Goal: Find specific page/section: Find specific page/section

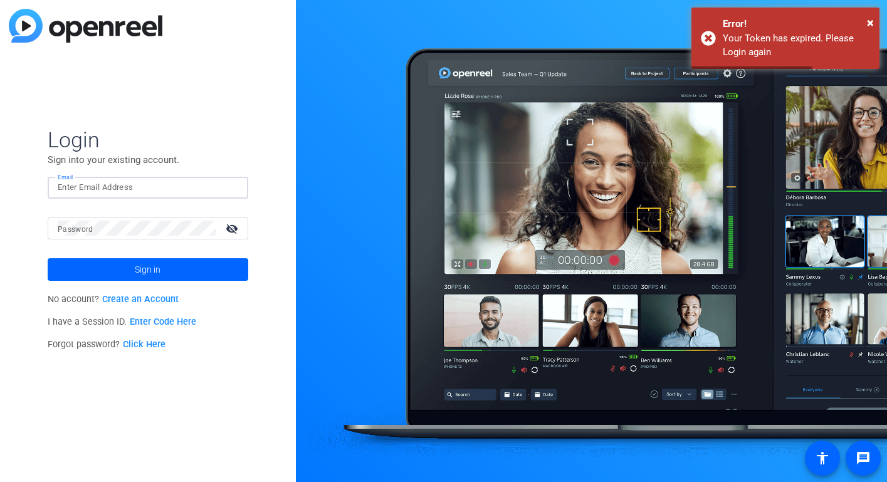
type input "[EMAIL_ADDRESS][DOMAIN_NAME]"
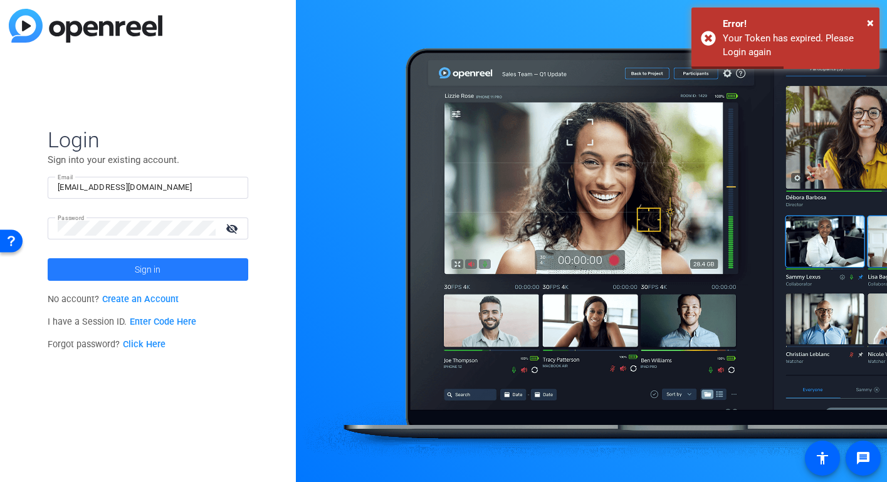
click at [155, 278] on span "Sign in" at bounding box center [148, 269] width 26 height 31
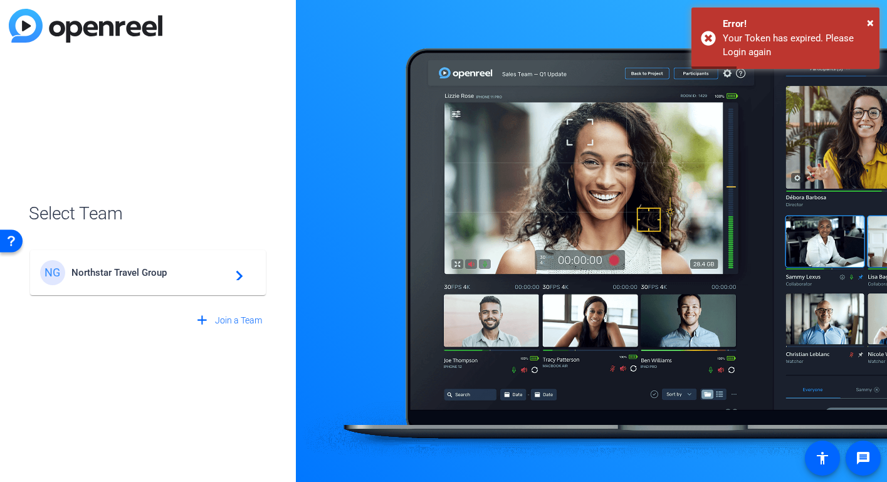
click at [155, 278] on span "Northstar Travel Group" at bounding box center [149, 272] width 157 height 11
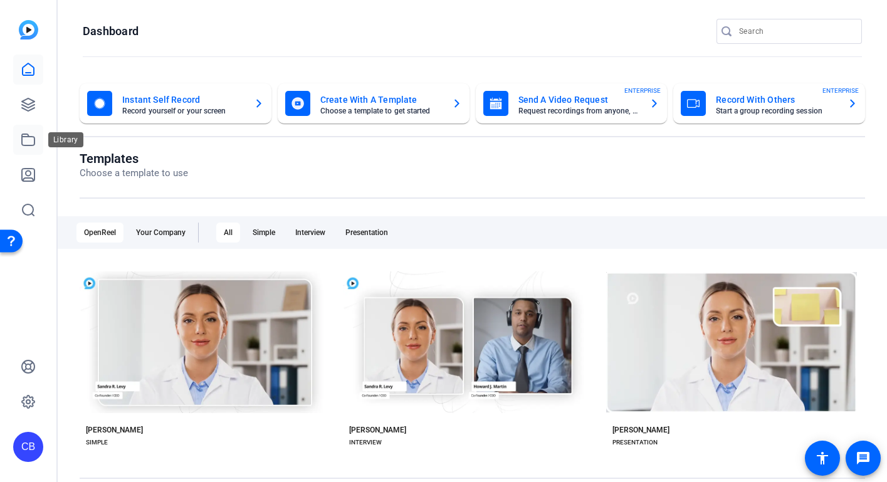
click at [32, 137] on icon at bounding box center [28, 139] width 13 height 11
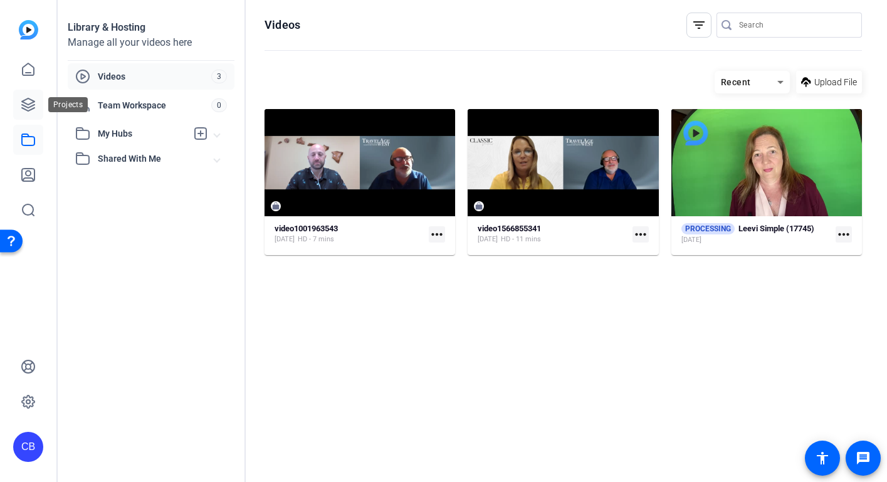
click at [27, 107] on icon at bounding box center [28, 104] width 13 height 13
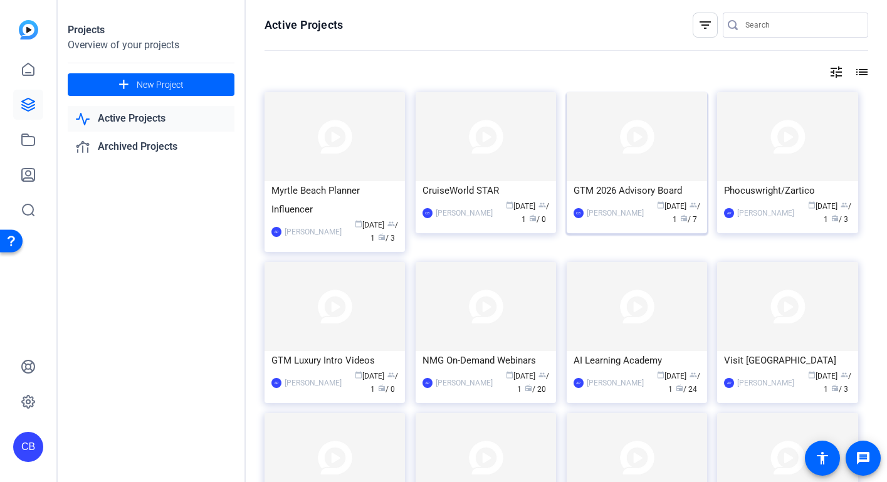
click at [633, 159] on img at bounding box center [637, 136] width 140 height 89
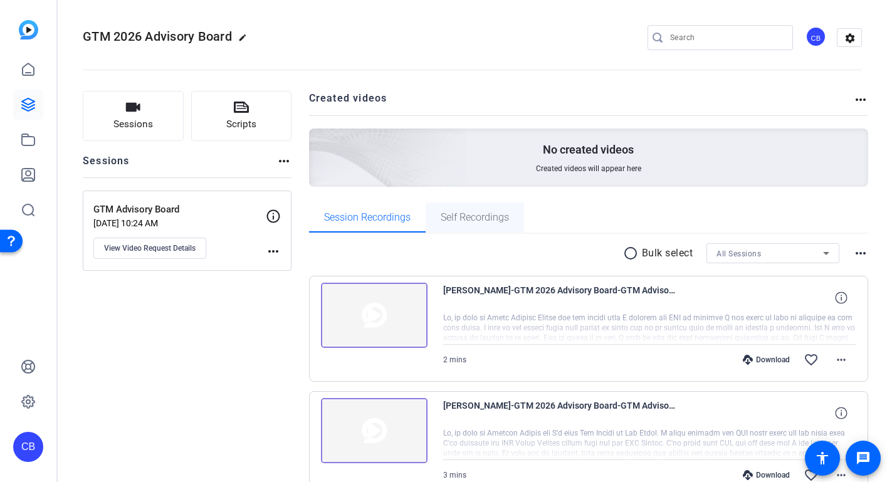
click at [496, 216] on span "Self Recordings" at bounding box center [475, 218] width 68 height 10
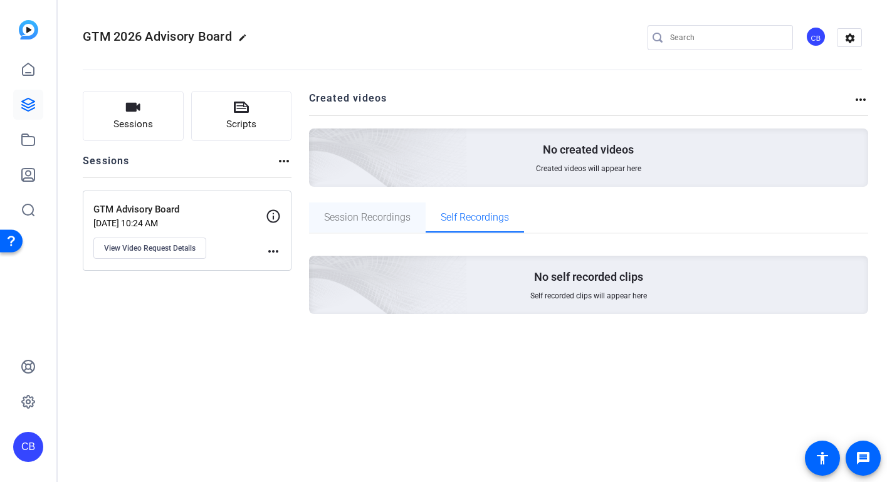
click at [386, 213] on span "Session Recordings" at bounding box center [367, 218] width 87 height 10
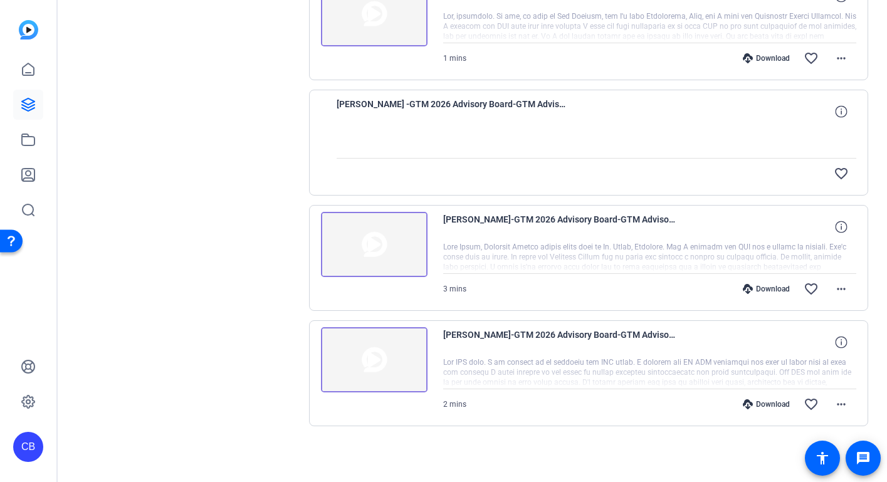
scroll to position [648, 0]
